Goal: Task Accomplishment & Management: Use online tool/utility

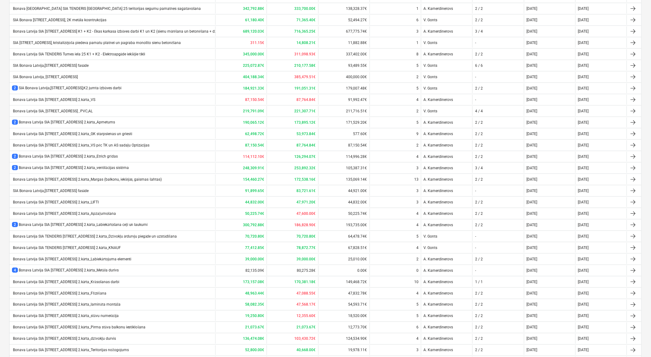
scroll to position [120, 0]
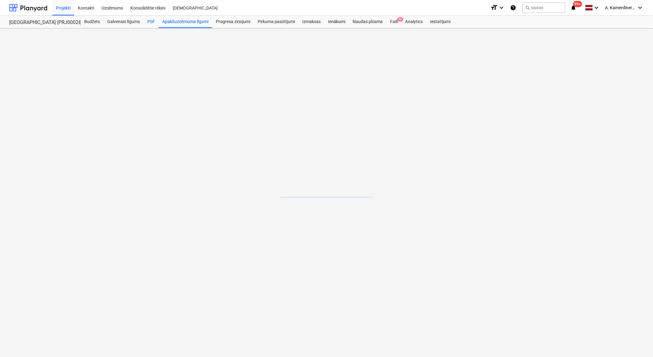
click at [154, 20] on div "PSF" at bounding box center [151, 22] width 15 height 12
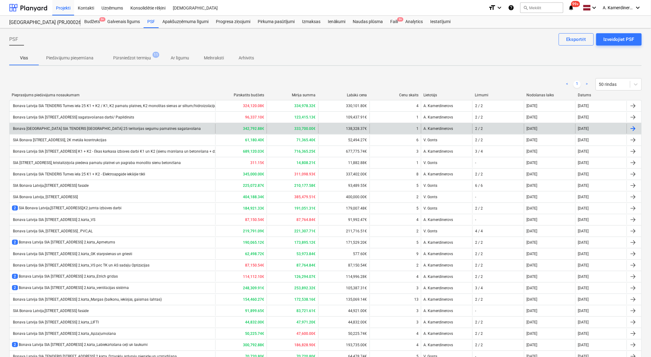
scroll to position [171, 0]
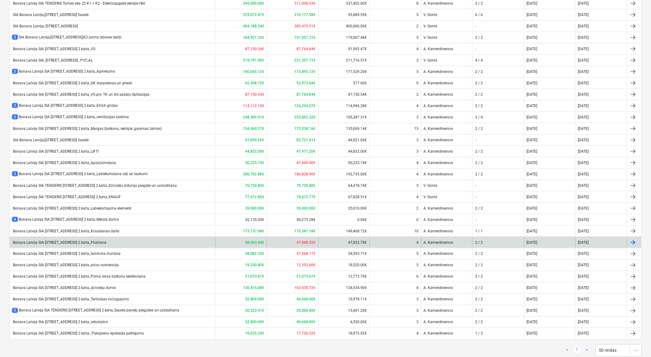
click at [85, 242] on div "Bonava Latvija SIA [STREET_ADDRESS] 2.kārta_Flīzēšana" at bounding box center [59, 242] width 94 height 5
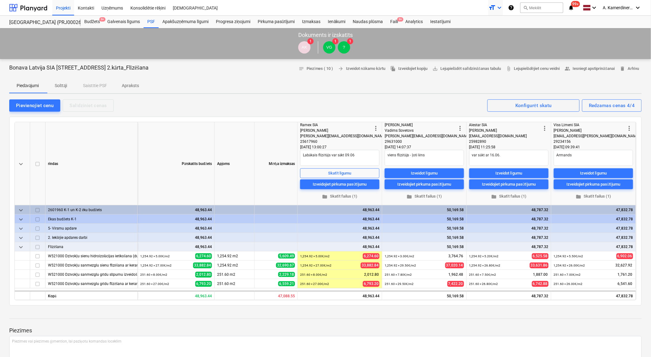
type textarea "x"
